Goal: Book appointment/travel/reservation

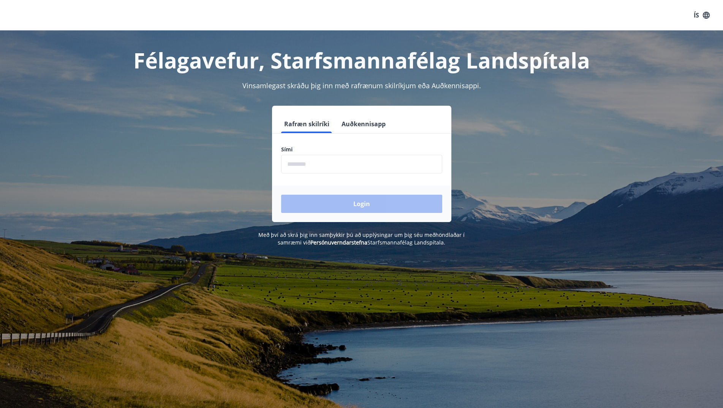
click at [308, 169] on input "phone" at bounding box center [361, 164] width 161 height 19
click at [308, 163] on input "phone" at bounding box center [361, 164] width 161 height 19
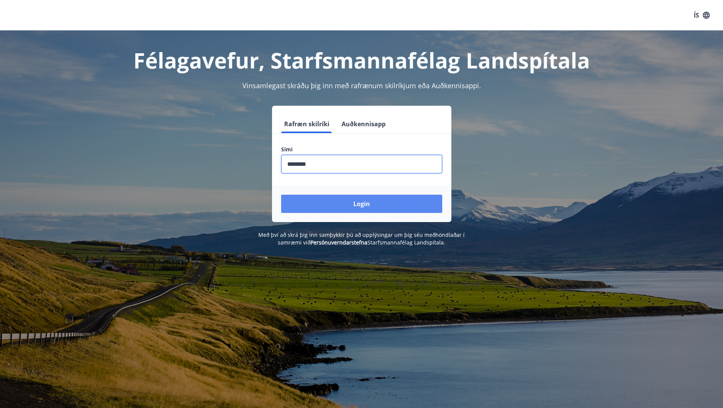
type input "********"
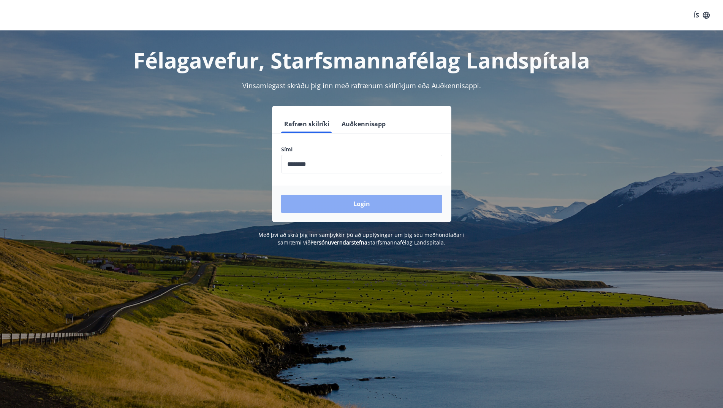
click at [341, 198] on button "Login" at bounding box center [361, 204] width 161 height 18
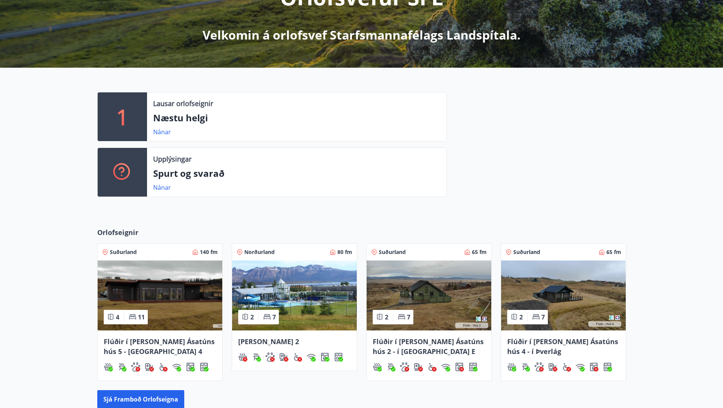
scroll to position [152, 0]
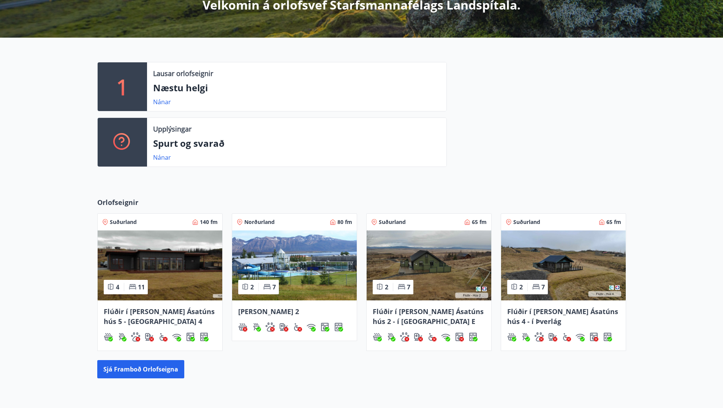
click at [154, 271] on img at bounding box center [160, 265] width 125 height 70
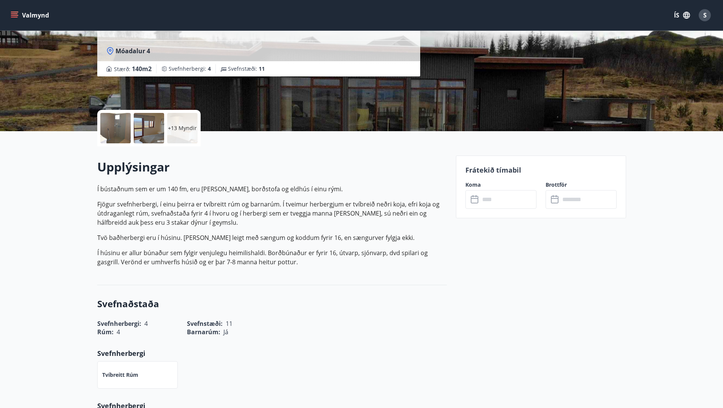
scroll to position [38, 0]
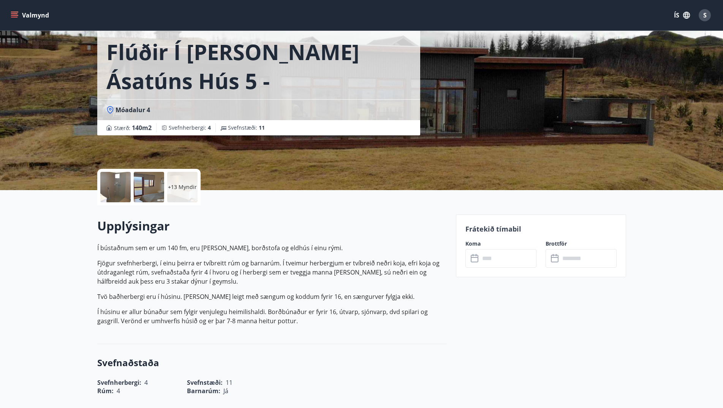
click at [475, 260] on icon at bounding box center [475, 258] width 9 height 9
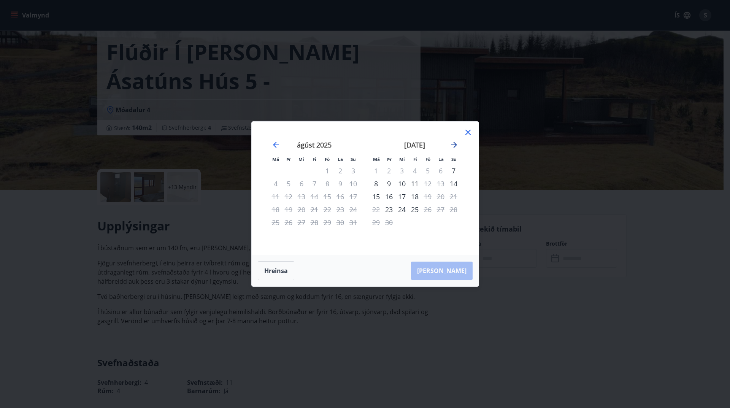
click at [453, 145] on icon "Move forward to switch to the next month." at bounding box center [454, 145] width 6 height 6
click at [379, 185] on div "3" at bounding box center [375, 183] width 13 height 13
click at [374, 184] on div "3" at bounding box center [375, 183] width 13 height 13
click at [376, 184] on div "3" at bounding box center [375, 183] width 13 height 13
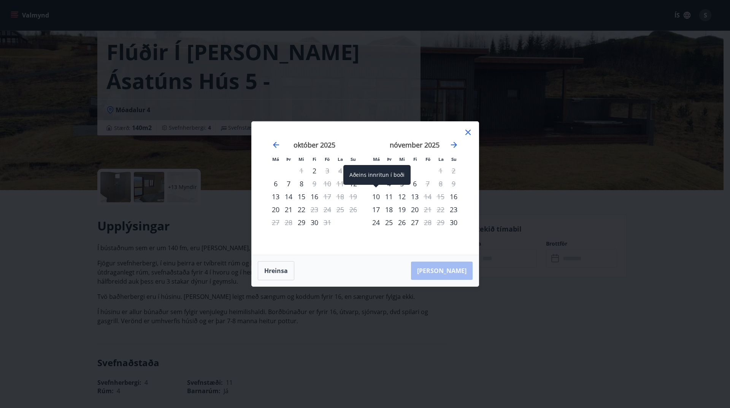
click at [376, 191] on div "10" at bounding box center [375, 196] width 13 height 13
click at [467, 134] on icon at bounding box center [467, 132] width 9 height 9
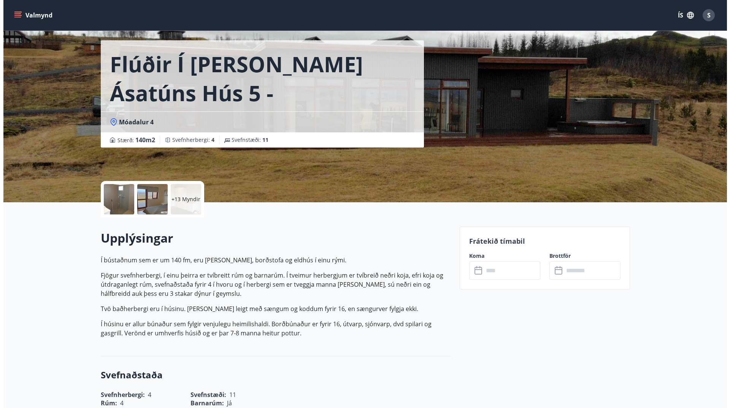
scroll to position [0, 0]
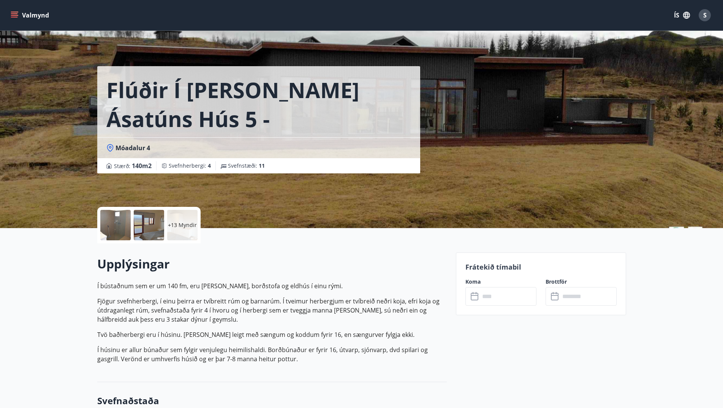
click at [186, 229] on div "+13 Myndir" at bounding box center [182, 225] width 30 height 30
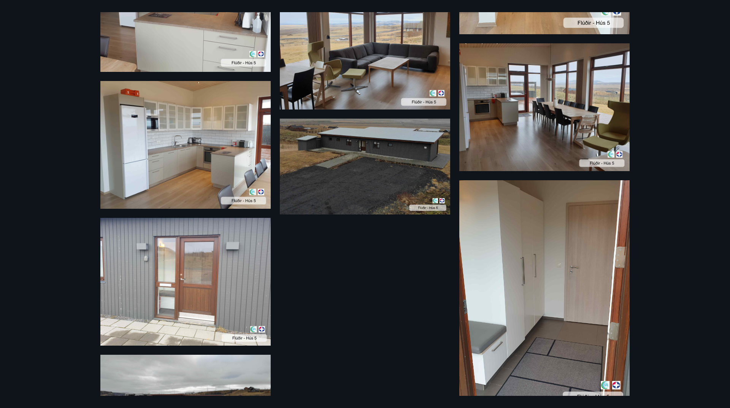
scroll to position [722, 0]
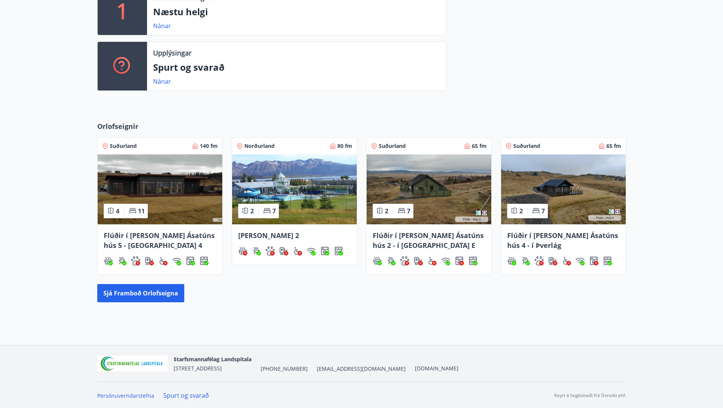
scroll to position [229, 0]
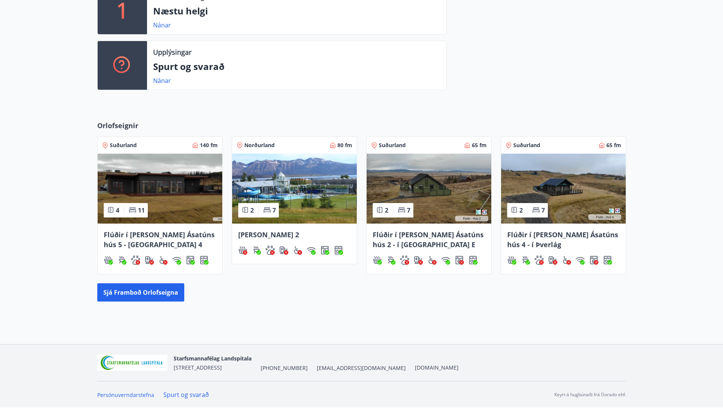
click at [149, 184] on img at bounding box center [160, 189] width 125 height 70
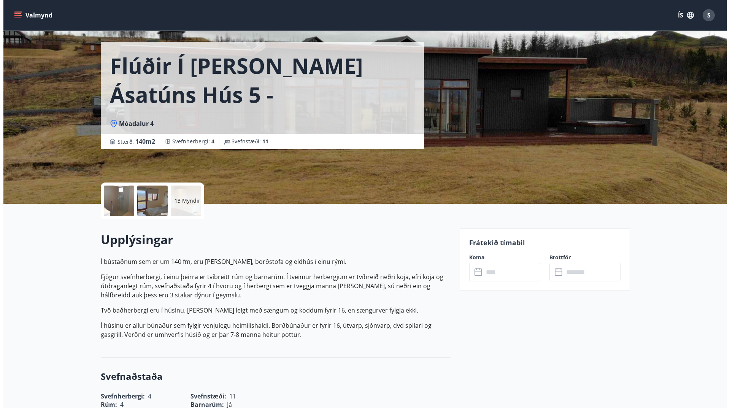
scroll to position [38, 0]
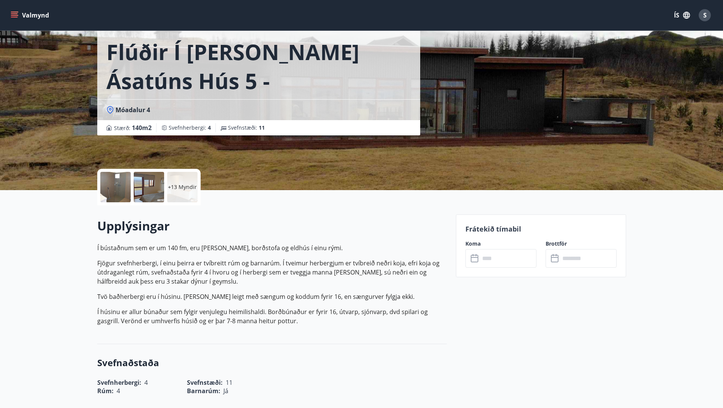
click at [475, 259] on icon at bounding box center [475, 258] width 9 height 9
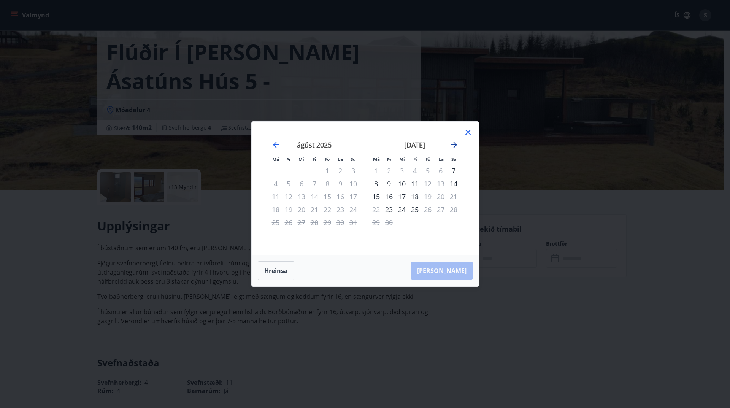
click at [452, 147] on icon "Move forward to switch to the next month." at bounding box center [453, 144] width 9 height 9
